Goal: Information Seeking & Learning: Learn about a topic

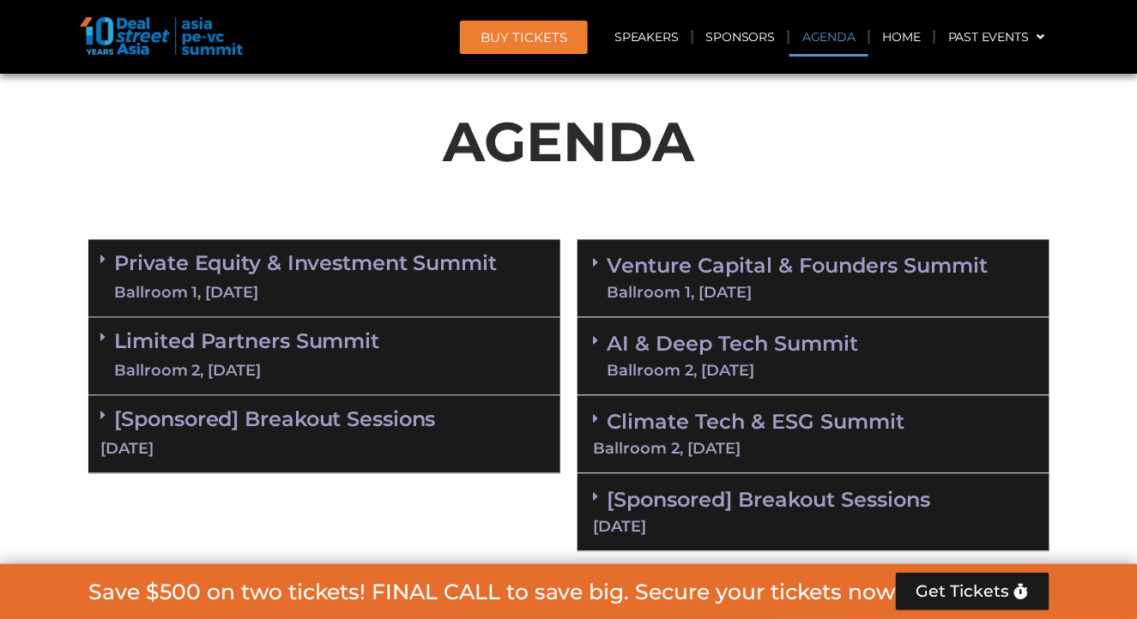
scroll to position [912, 0]
click at [408, 346] on div "Limited Partners Summit Ballroom 2, 10 Sept" at bounding box center [324, 357] width 472 height 78
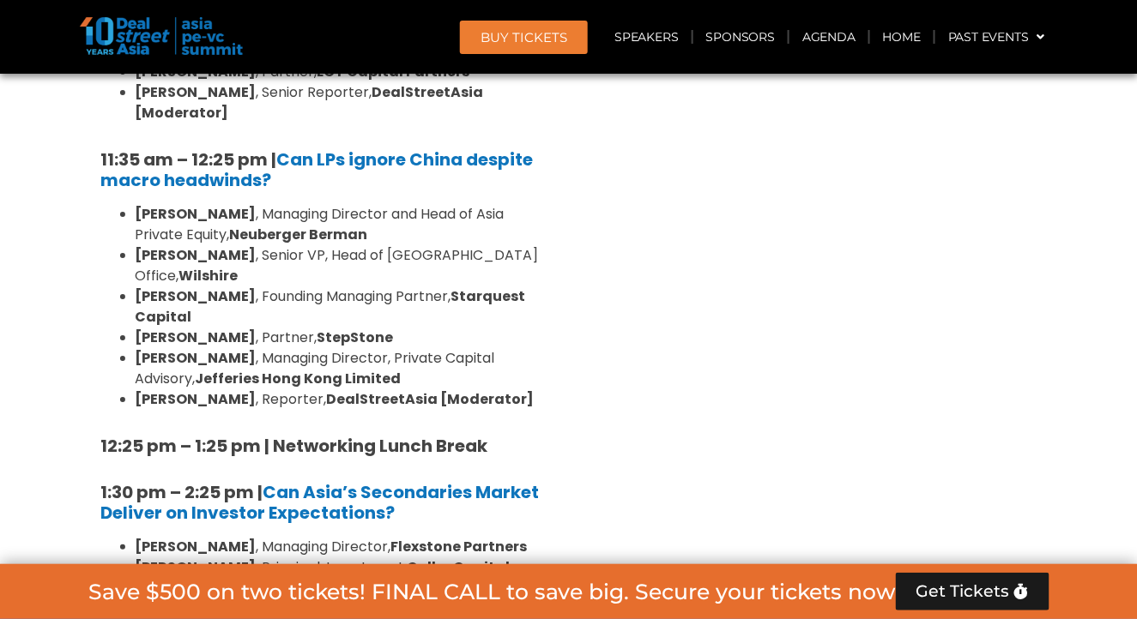
scroll to position [1598, 0]
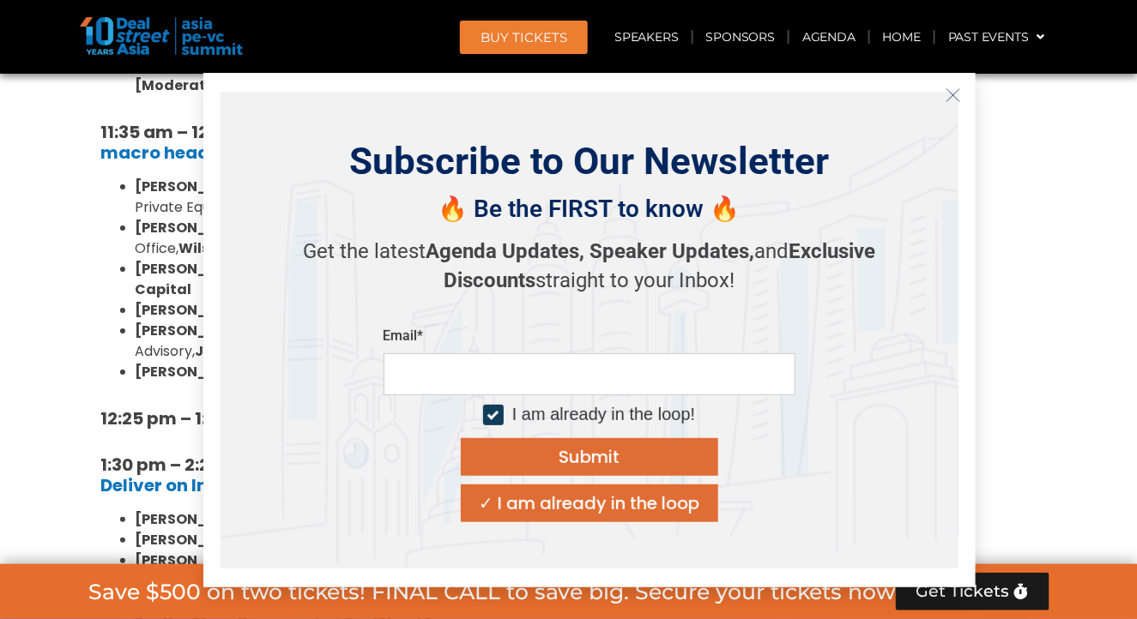
click at [955, 100] on icon "Close" at bounding box center [952, 95] width 15 height 15
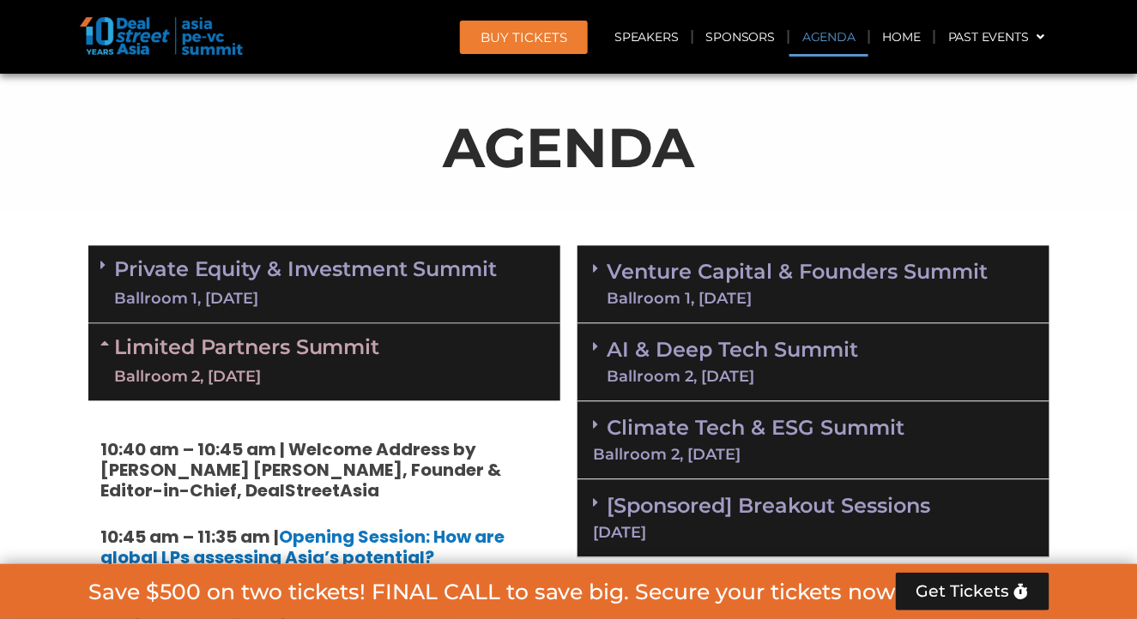
scroll to position [912, 0]
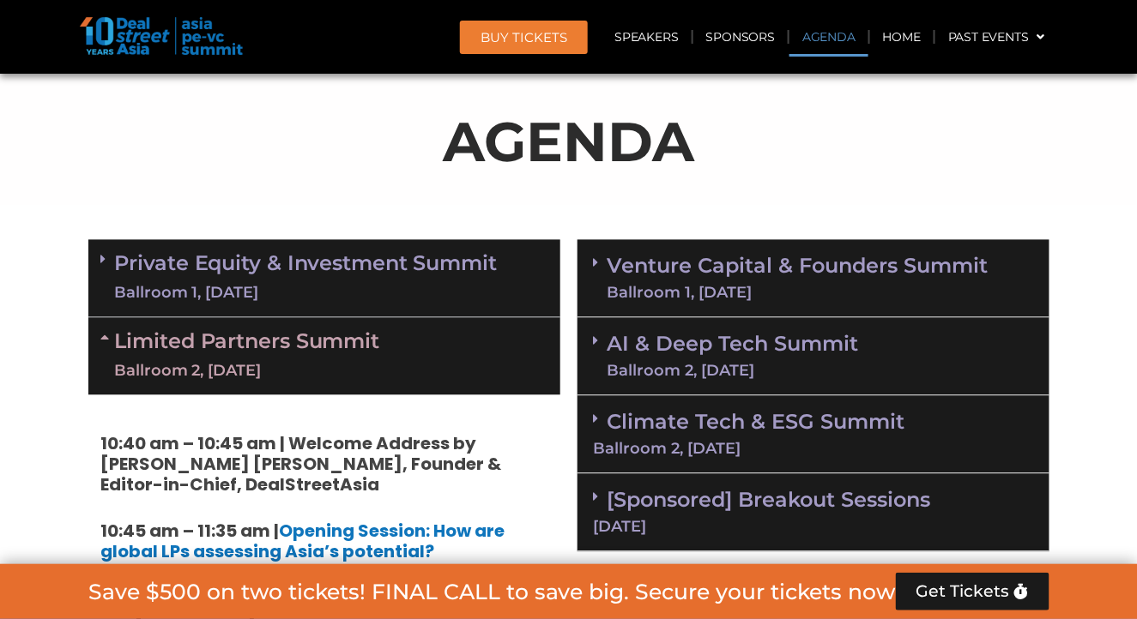
click at [732, 286] on div "Ballroom 1, 11 Sept" at bounding box center [797, 293] width 381 height 15
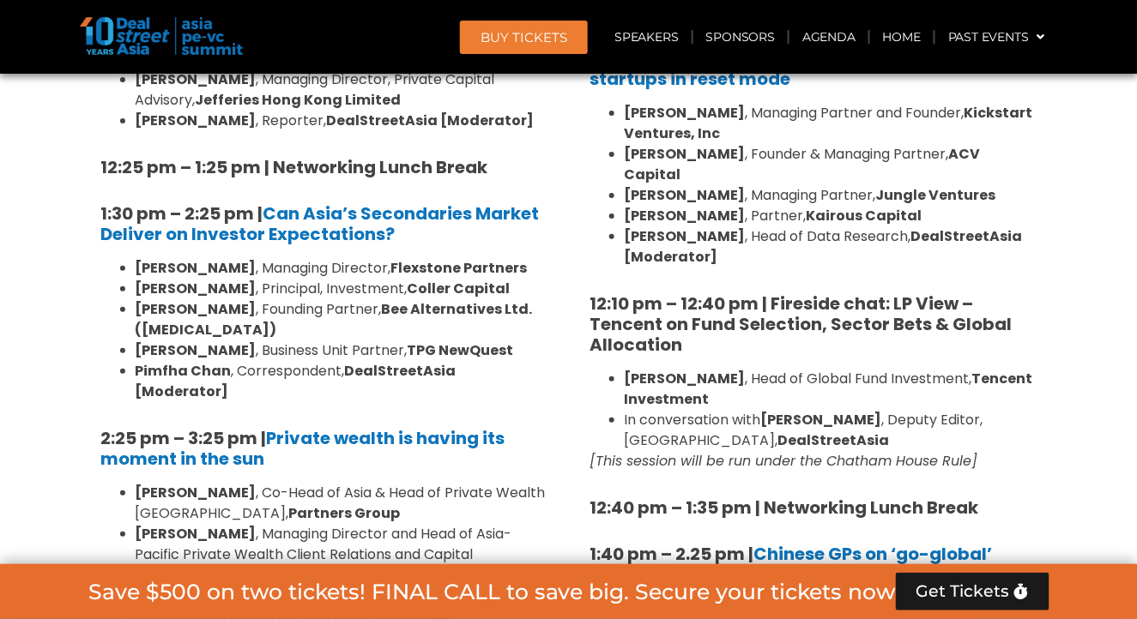
scroll to position [1856, 0]
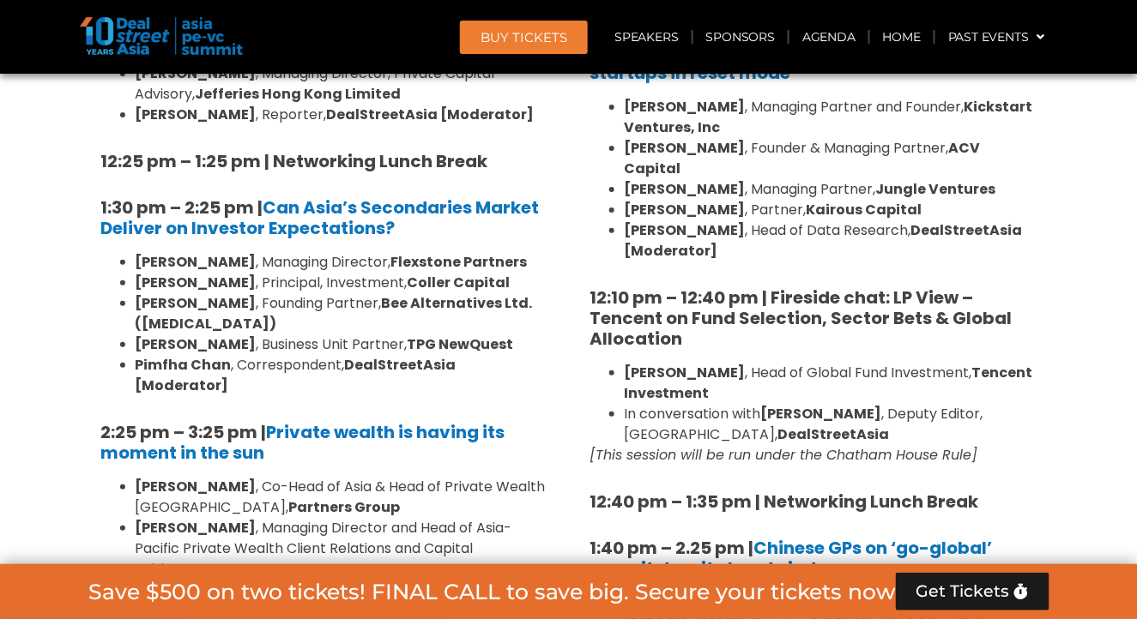
drag, startPoint x: 269, startPoint y: 483, endPoint x: 142, endPoint y: 484, distance: 127.0
click at [142, 580] on strong "Jacqueline Zhuang" at bounding box center [196, 590] width 121 height 20
drag, startPoint x: 139, startPoint y: 484, endPoint x: 267, endPoint y: 486, distance: 127.9
click at [257, 580] on strong "Jacqueline Zhuang" at bounding box center [196, 590] width 121 height 20
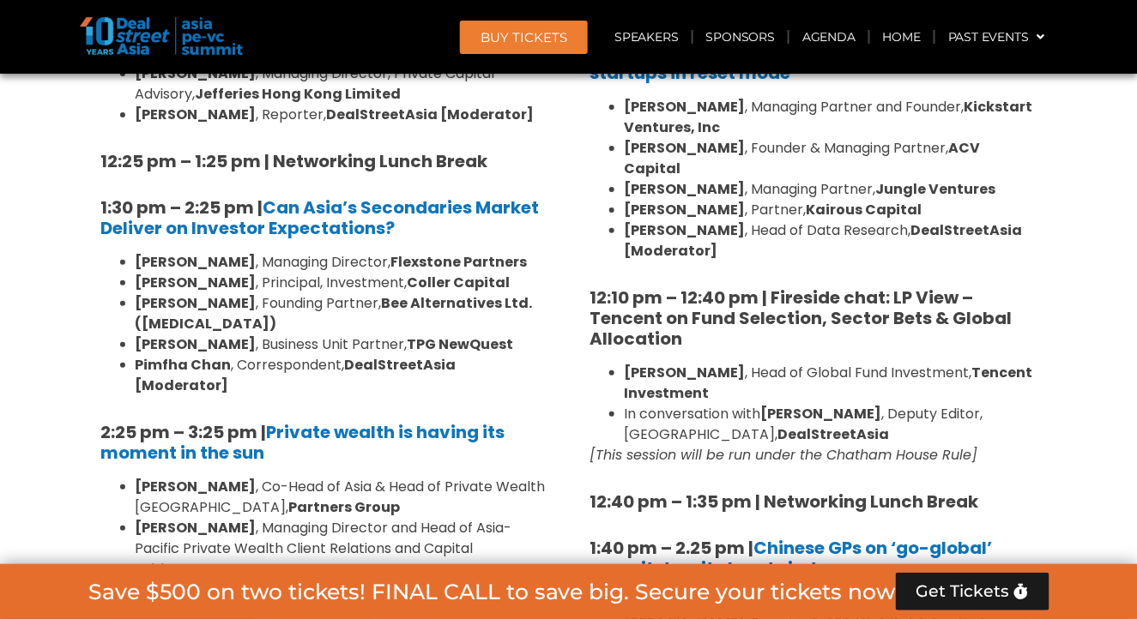
copy strong "Jacqueline Zhuang"
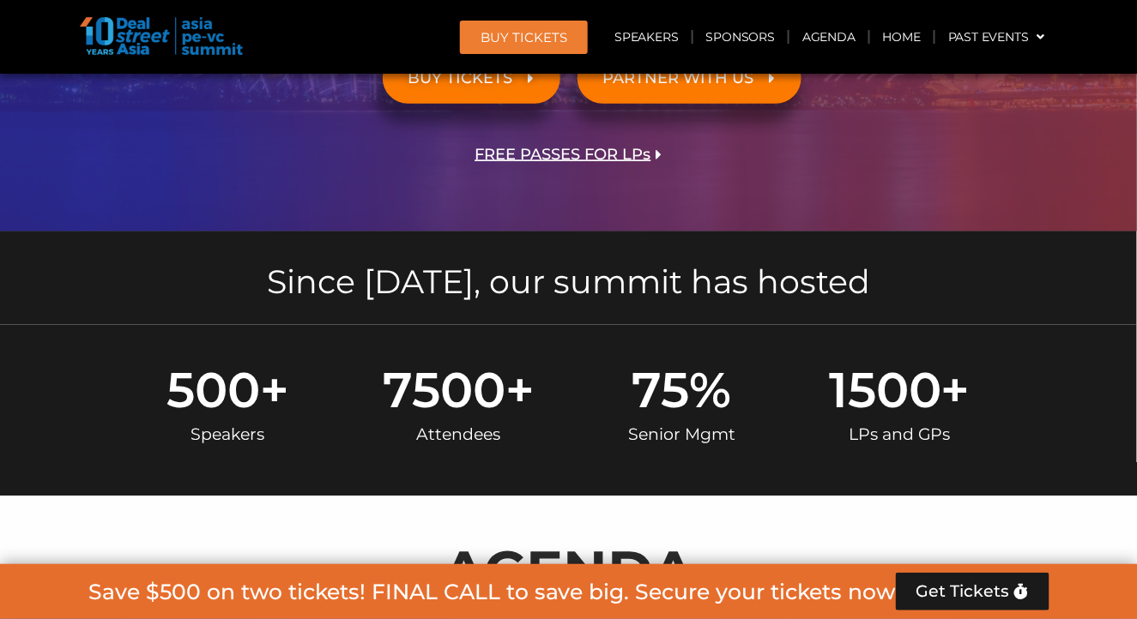
scroll to position [140, 0]
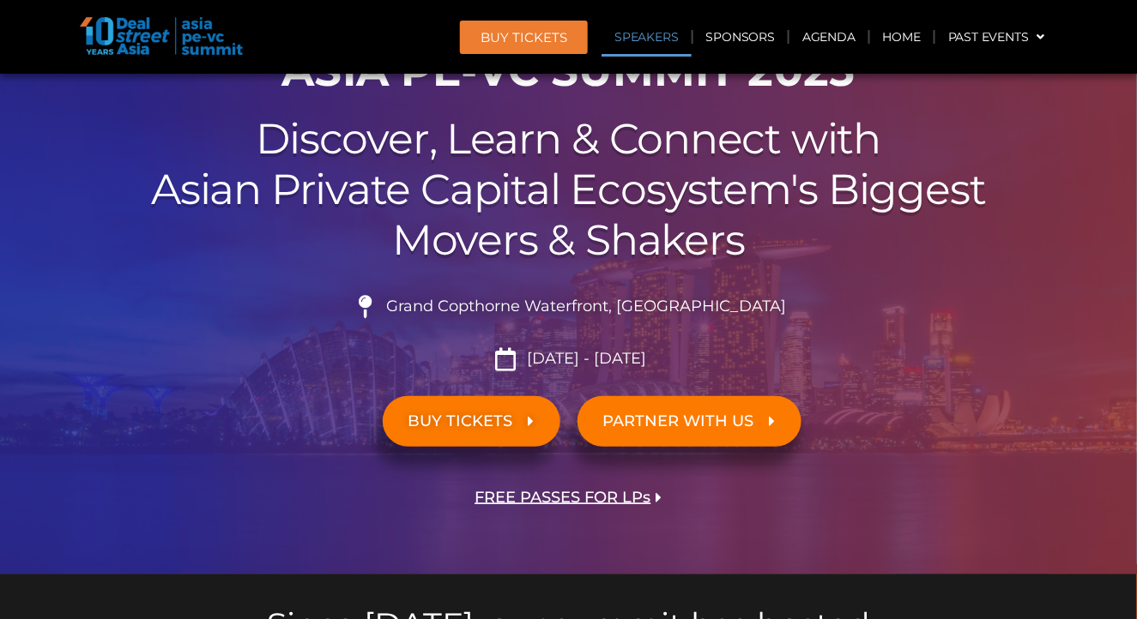
click at [665, 43] on link "Speakers" at bounding box center [645, 36] width 89 height 39
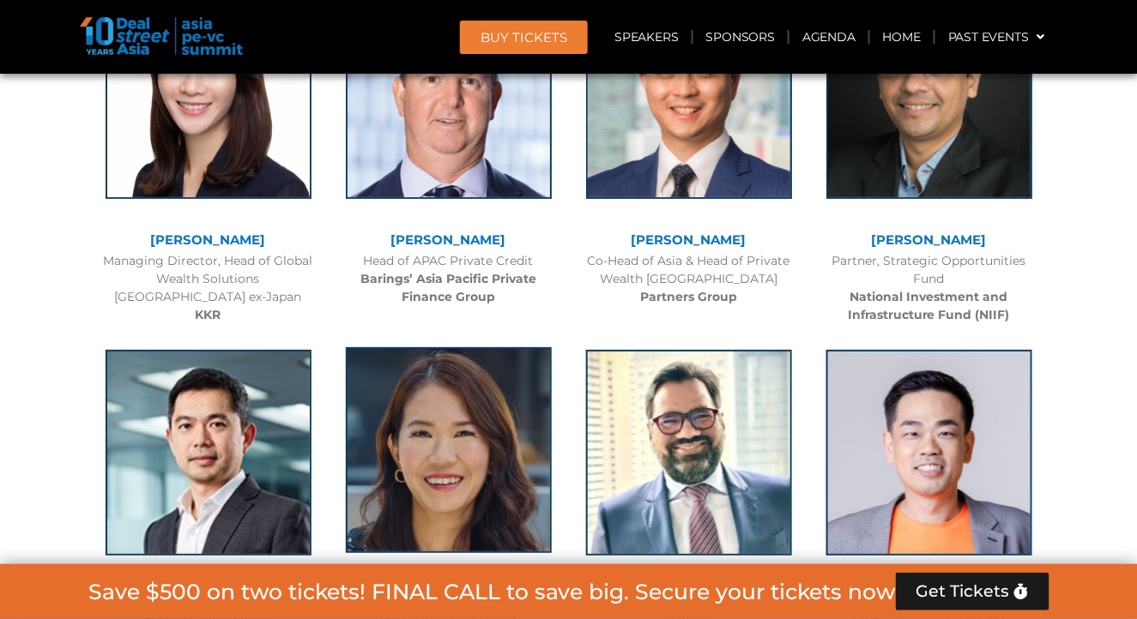
scroll to position [5570, 0]
